Goal: Check status: Check status

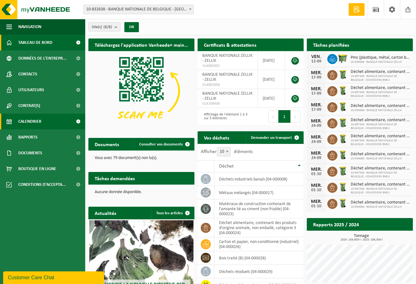
click at [33, 119] on span "Calendrier" at bounding box center [29, 122] width 23 height 16
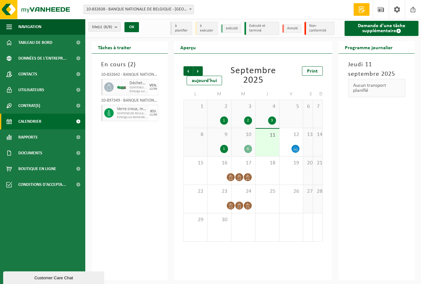
click at [156, 112] on div "JEU." at bounding box center [153, 112] width 7 height 4
click at [127, 112] on span "CONTENEURS ROULANTS 240L VERRE (4)" at bounding box center [132, 114] width 30 height 4
click at [126, 112] on span "CONTENEURS ROULANTS 240L VERRE (4)" at bounding box center [132, 114] width 30 height 4
click at [111, 113] on span at bounding box center [108, 112] width 9 height 9
click at [109, 112] on icon at bounding box center [109, 113] width 6 height 6
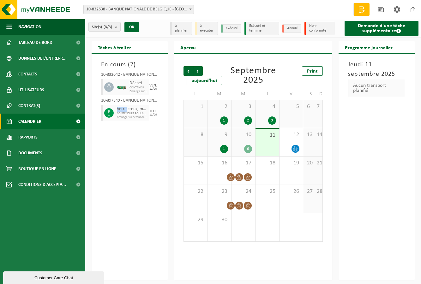
click at [109, 112] on icon at bounding box center [109, 113] width 6 height 6
click at [116, 176] on div "En cours ( 2 ) 10-832642 - BANQUE NATIONALE DE BELGIQUE - BLD BERLAIMONT - BRUX…" at bounding box center [130, 167] width 76 height 227
click at [115, 159] on div "En cours ( 2 ) 10-832642 - BANQUE NATIONALE DE BELGIQUE - BLD BERLAIMONT - BRUX…" at bounding box center [130, 167] width 76 height 227
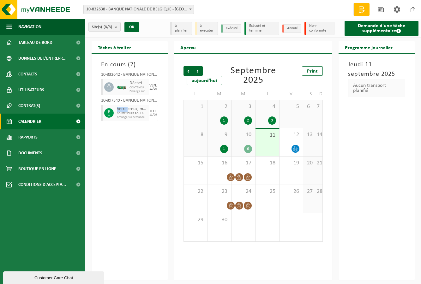
click at [115, 159] on div "En cours ( 2 ) 10-832642 - BANQUE NATIONALE DE BELGIQUE - BLD BERLAIMONT - BRUX…" at bounding box center [130, 167] width 76 height 227
click at [398, 160] on div "[DATE] Aucun transport planifié" at bounding box center [377, 167] width 76 height 227
click at [125, 115] on span "CONTENEURS ROULANTS 240L VERRE (4)" at bounding box center [132, 114] width 30 height 4
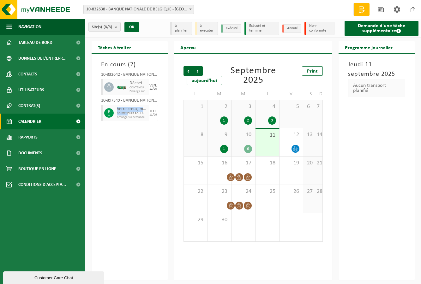
drag, startPoint x: 121, startPoint y: 111, endPoint x: 129, endPoint y: 115, distance: 9.3
click at [128, 115] on div "Verre creux, multicolore (ménager) CONTENEURS ROULANTS 240L VERRE (4) Echange s…" at bounding box center [131, 113] width 33 height 16
drag, startPoint x: 146, startPoint y: 118, endPoint x: 115, endPoint y: 109, distance: 32.9
click at [115, 109] on div "Verre creux, multicolore (ménager) CONTENEURS ROULANTS 240L VERRE (4) Echange s…" at bounding box center [129, 113] width 57 height 16
click at [113, 109] on div at bounding box center [108, 113] width 14 height 16
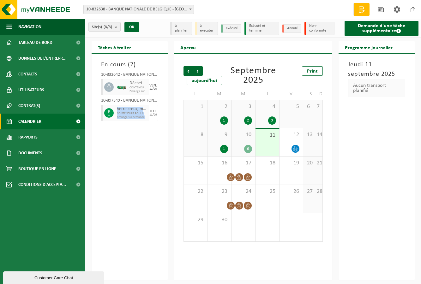
drag, startPoint x: 116, startPoint y: 108, endPoint x: 147, endPoint y: 118, distance: 32.9
click at [147, 118] on div "Verre creux, multicolore (ménager) CONTENEURS ROULANTS 240L VERRE (4) Echange s…" at bounding box center [131, 113] width 33 height 16
click at [46, 206] on ul "Navigation Demande devis Actualités Clôturer Tableau de bord Données de l'entre…" at bounding box center [42, 151] width 85 height 265
click at [373, 211] on div "[DATE] Aucun transport planifié" at bounding box center [377, 167] width 76 height 227
